Goal: Navigation & Orientation: Find specific page/section

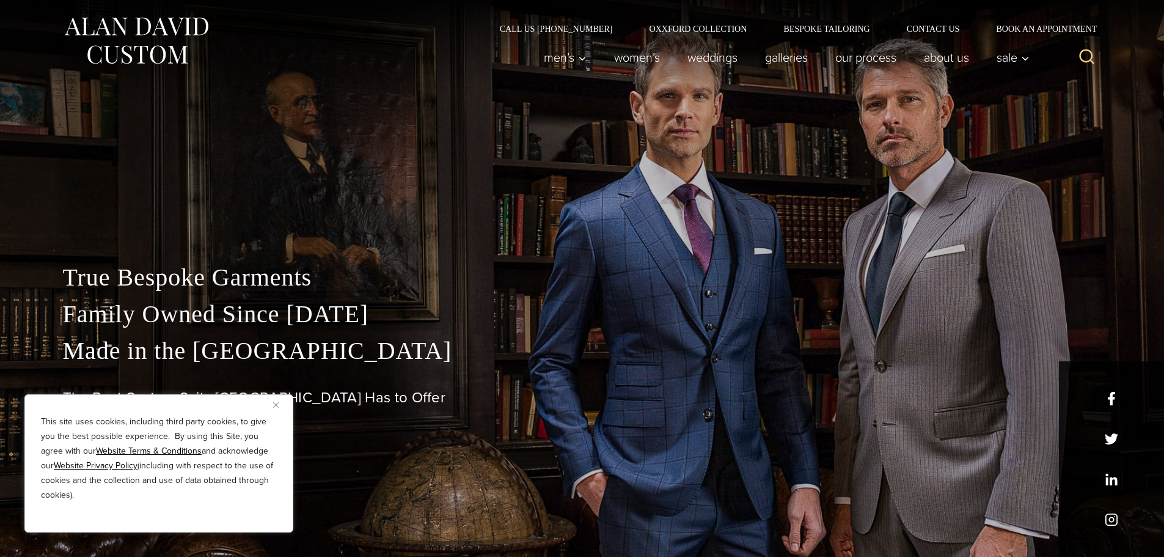
click at [279, 401] on button "Close" at bounding box center [280, 404] width 15 height 15
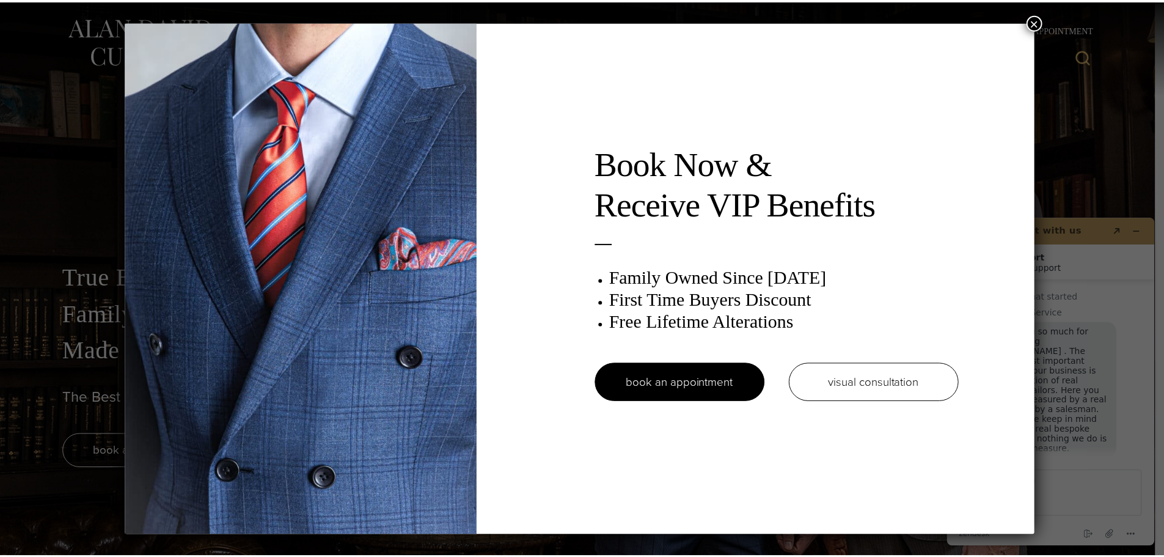
scroll to position [15, 0]
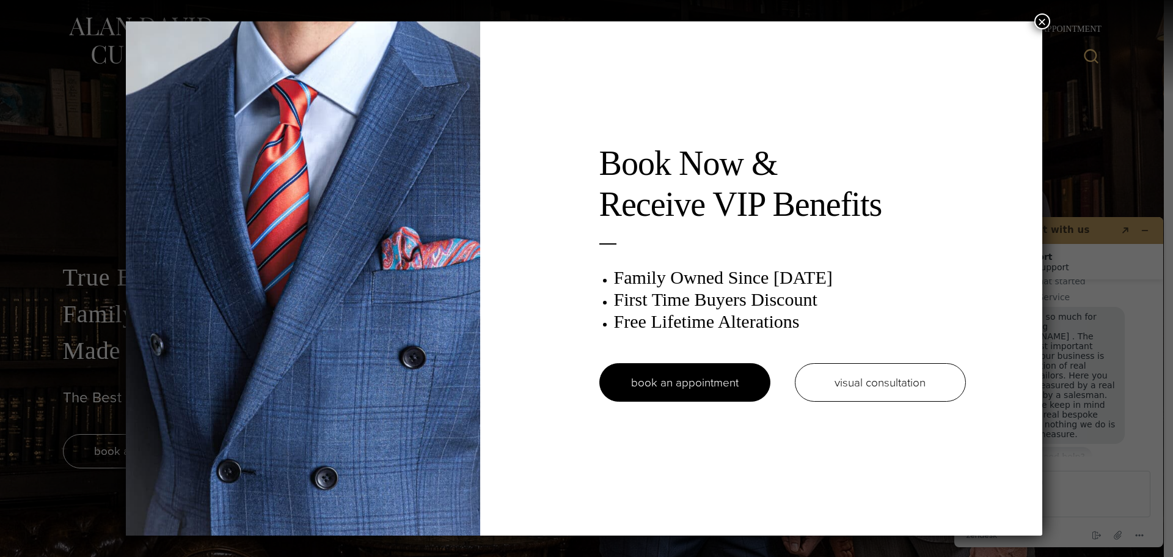
click at [1044, 16] on button "×" at bounding box center [1043, 21] width 16 height 16
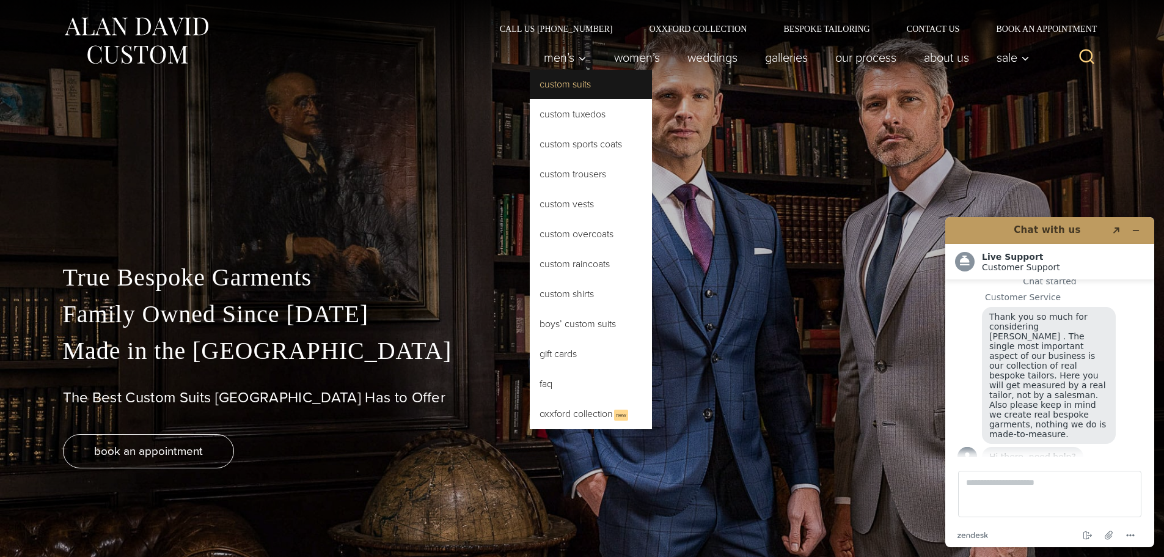
click at [564, 81] on link "Custom Suits" at bounding box center [591, 84] width 122 height 29
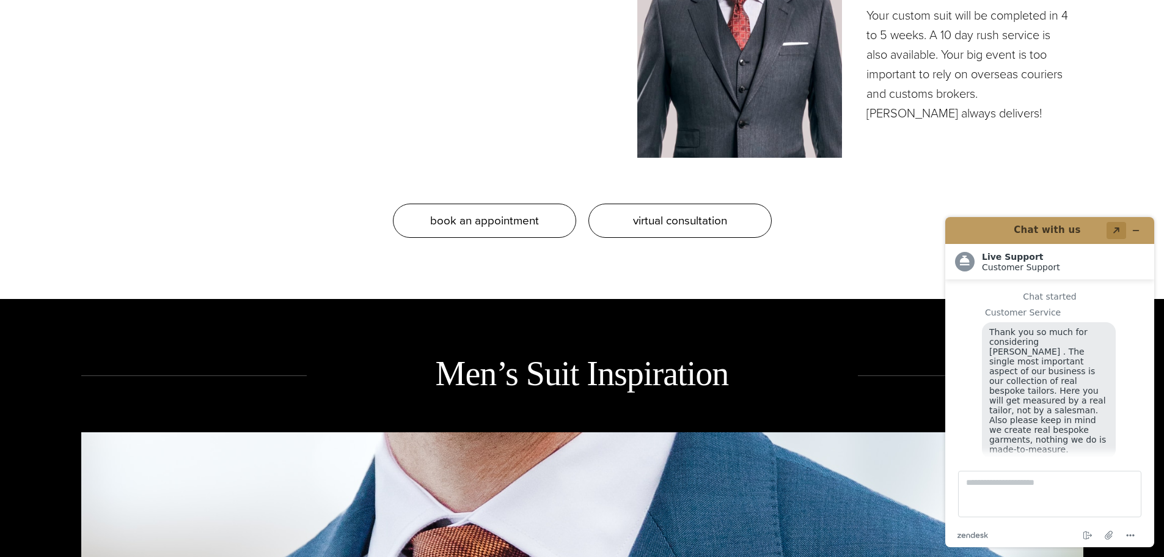
scroll to position [15, 0]
click at [1138, 230] on icon "Minimize widget" at bounding box center [1136, 230] width 5 height 0
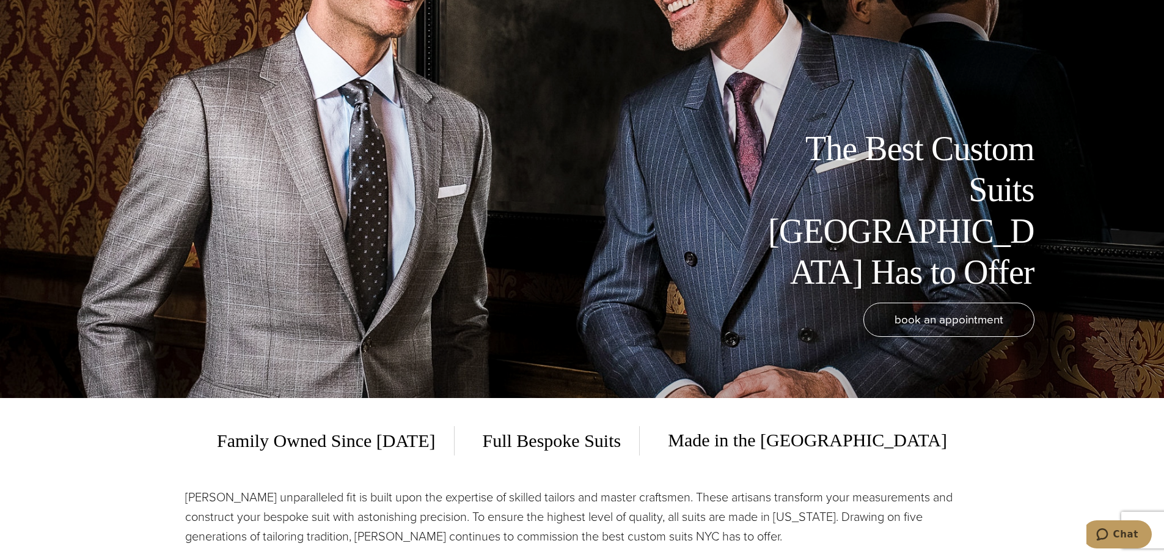
scroll to position [0, 0]
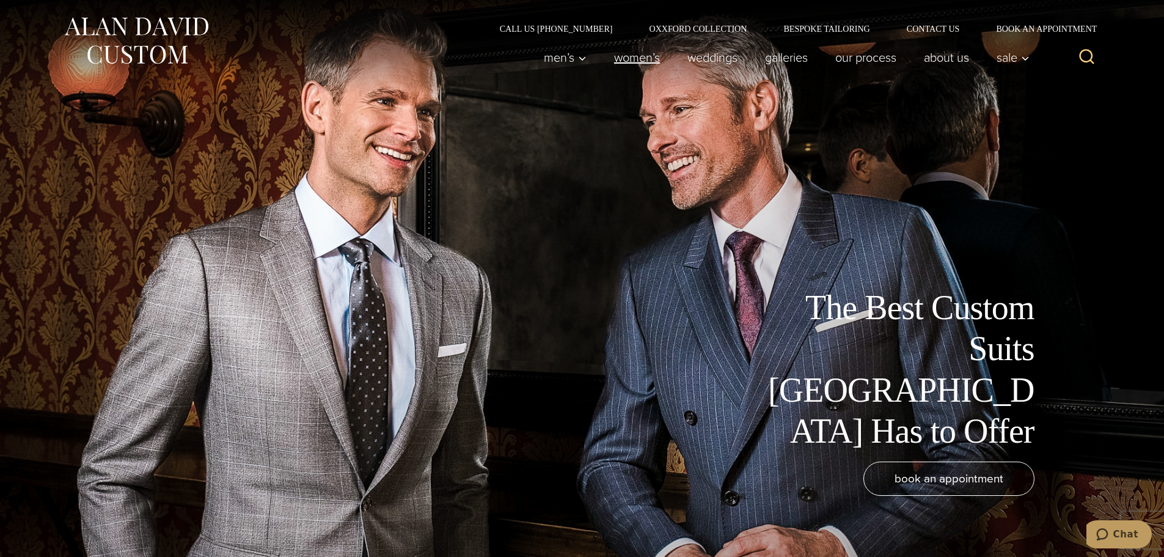
click at [625, 56] on link "Women’s" at bounding box center [636, 57] width 73 height 24
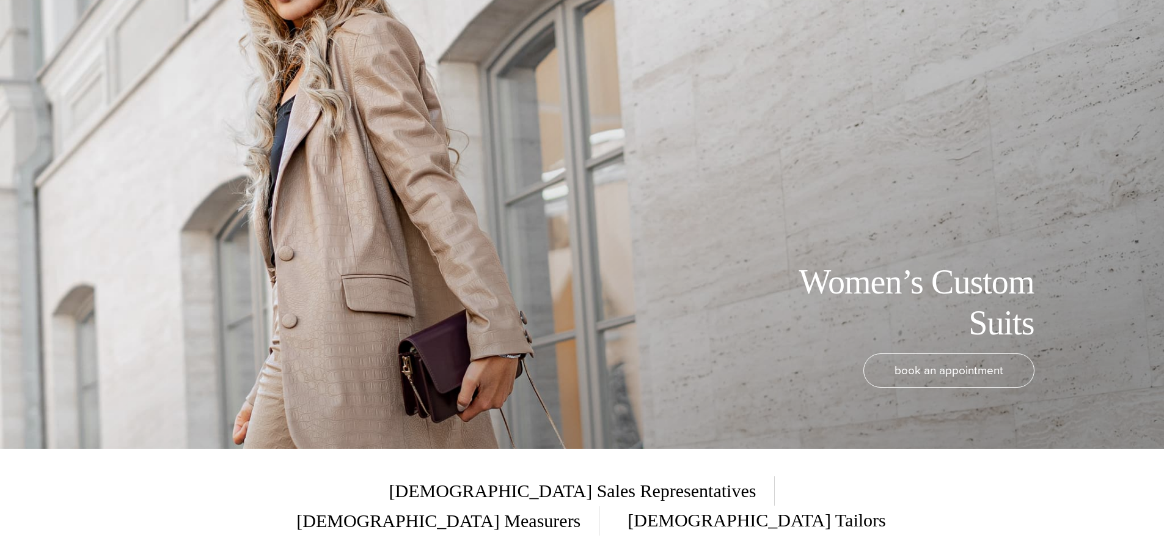
scroll to position [61, 0]
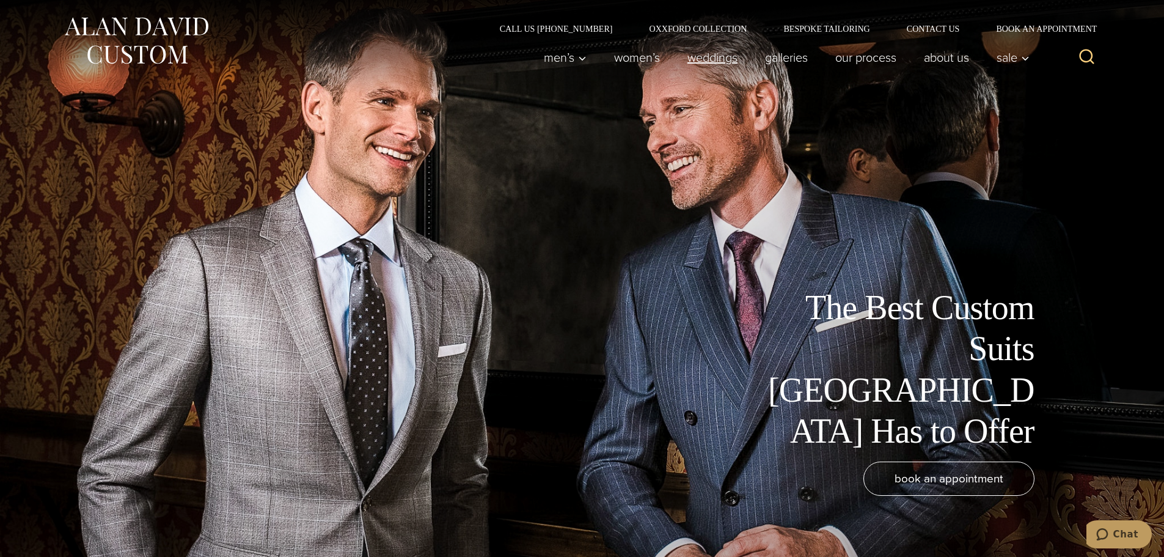
click at [720, 57] on link "weddings" at bounding box center [712, 57] width 78 height 24
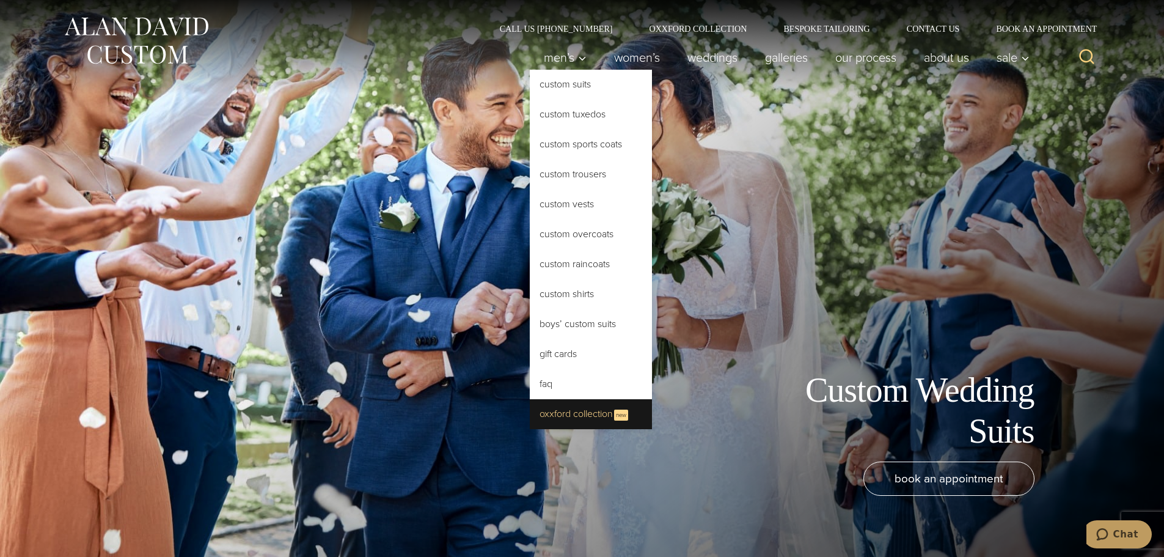
click at [562, 417] on link "Oxxford Collection New" at bounding box center [591, 414] width 122 height 30
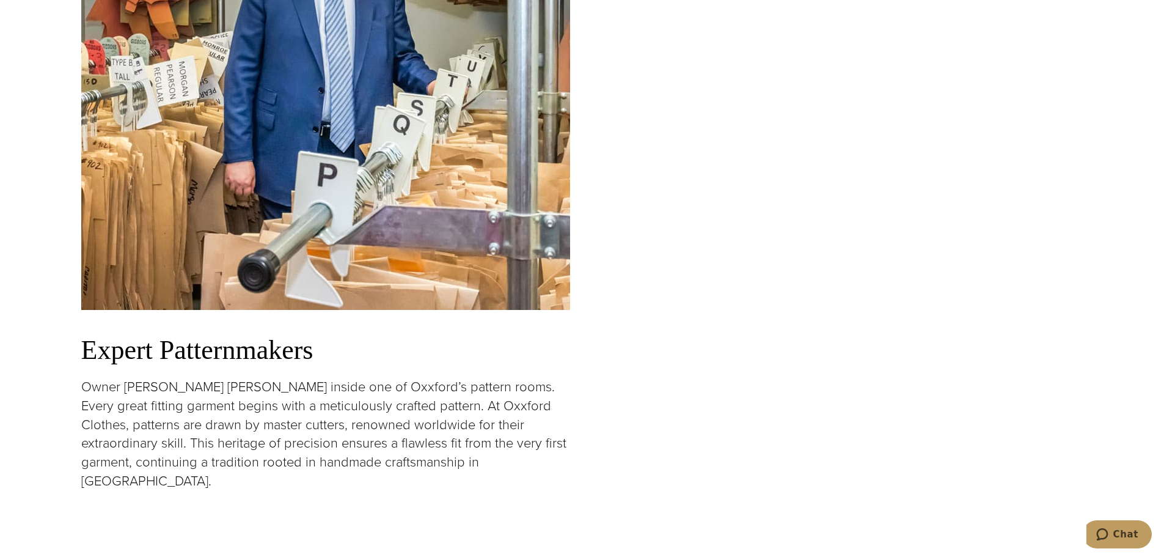
scroll to position [1528, 0]
